Goal: Find specific page/section: Find specific page/section

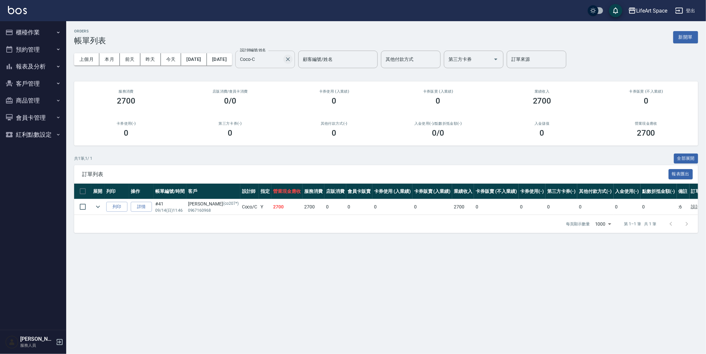
click at [291, 58] on icon "Clear" at bounding box center [288, 59] width 7 height 7
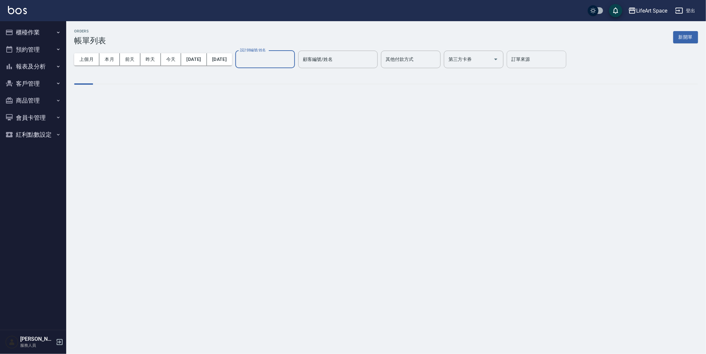
click at [564, 58] on input "訂單來源" at bounding box center [537, 60] width 54 height 12
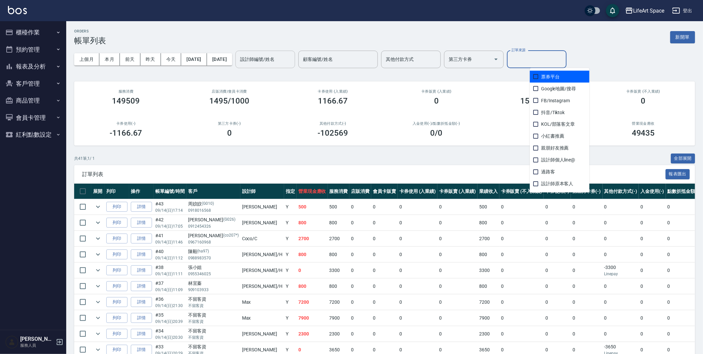
click at [34, 102] on button "商品管理" at bounding box center [33, 100] width 61 height 17
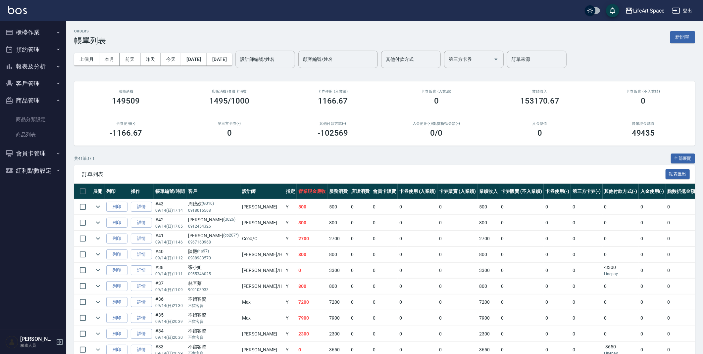
click at [34, 88] on button "客戶管理" at bounding box center [33, 83] width 61 height 17
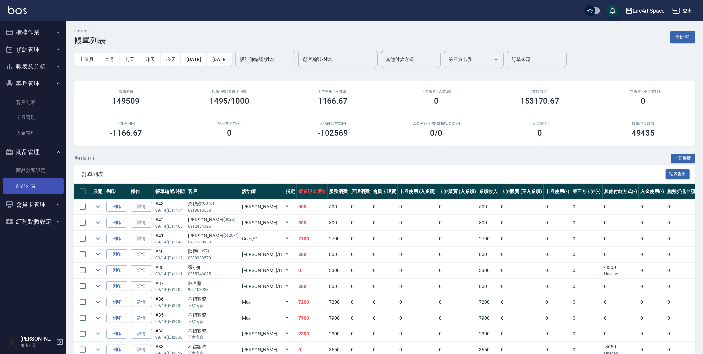
click at [31, 184] on link "商品列表" at bounding box center [33, 186] width 61 height 15
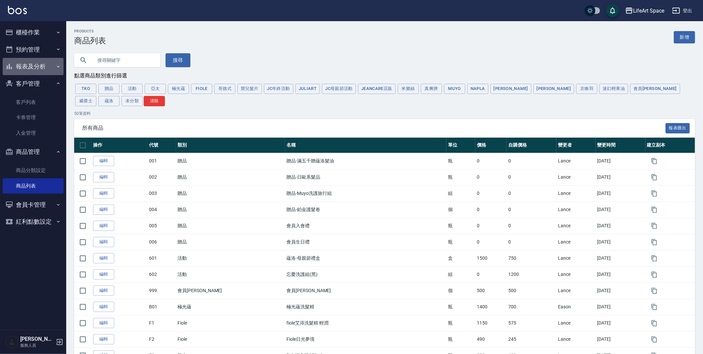
click at [32, 65] on button "報表及分析" at bounding box center [33, 66] width 61 height 17
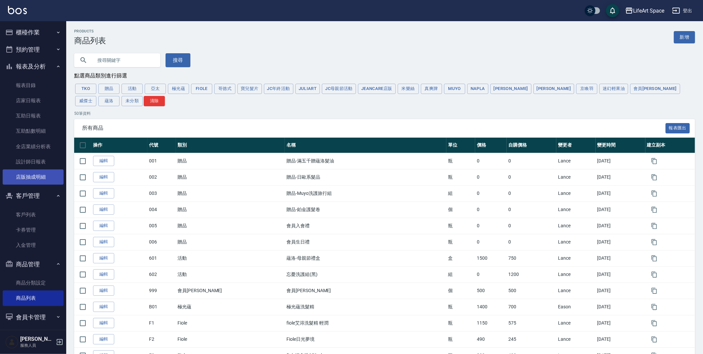
click at [27, 173] on link "店販抽成明細" at bounding box center [33, 177] width 61 height 15
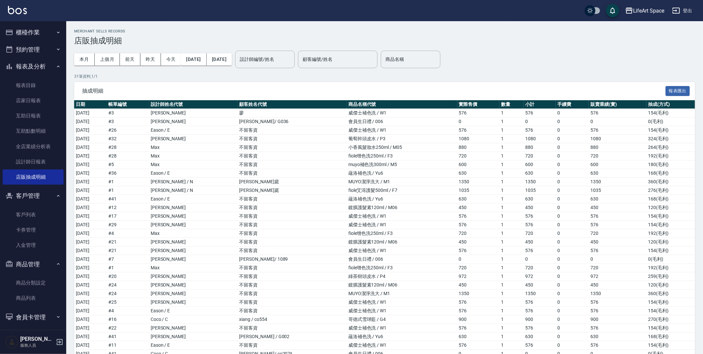
click at [415, 58] on input "商品名稱" at bounding box center [411, 60] width 54 height 12
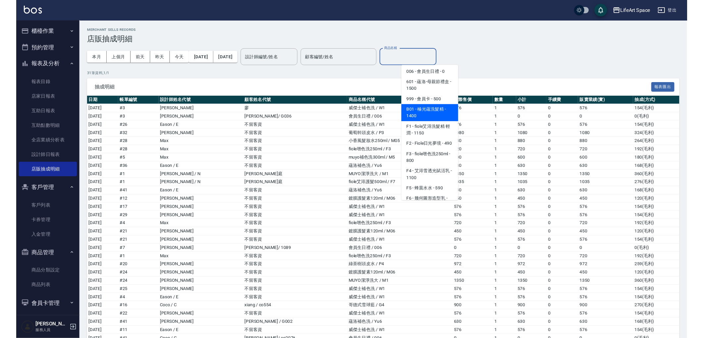
scroll to position [373, 0]
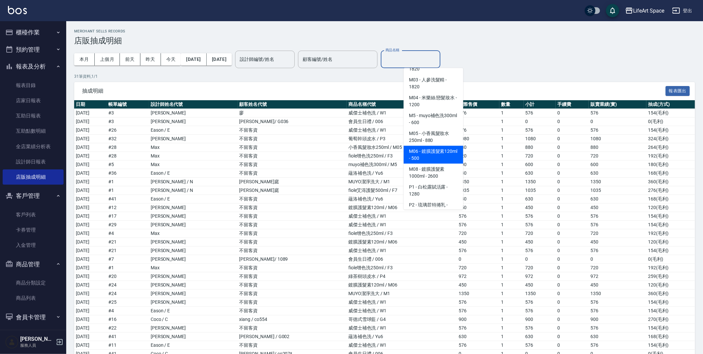
click at [437, 164] on span "M06 - 鍍膜護髮素120ml - 500" at bounding box center [434, 155] width 60 height 18
type input "鍍膜護髮素120ml"
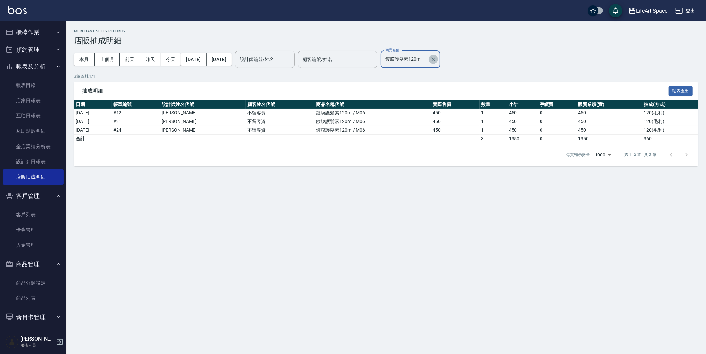
click at [437, 57] on icon "Clear" at bounding box center [433, 59] width 7 height 7
